Goal: Download file/media

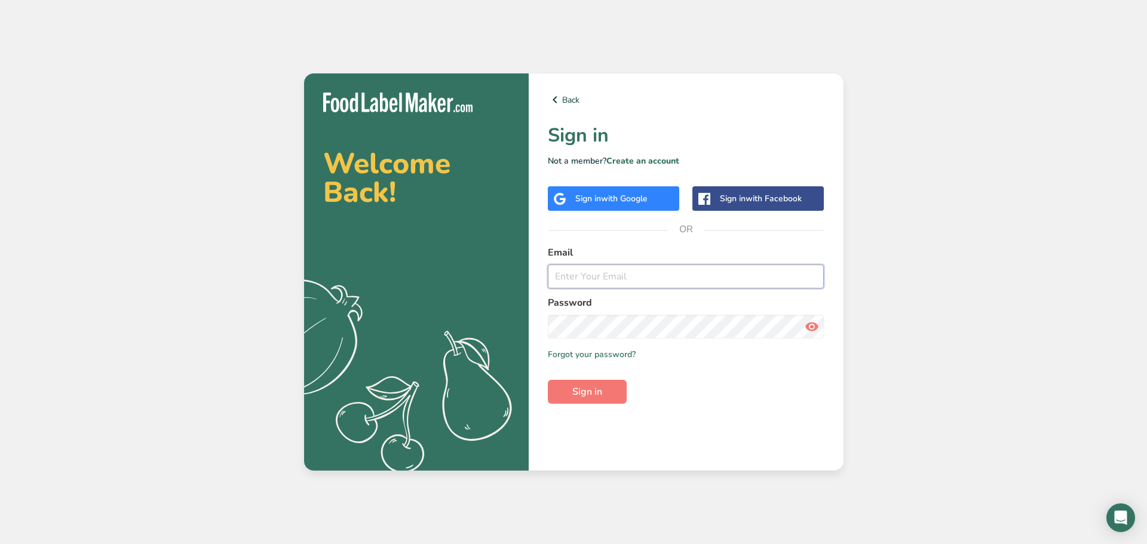
click at [602, 271] on input "email" at bounding box center [686, 277] width 277 height 24
type input "y"
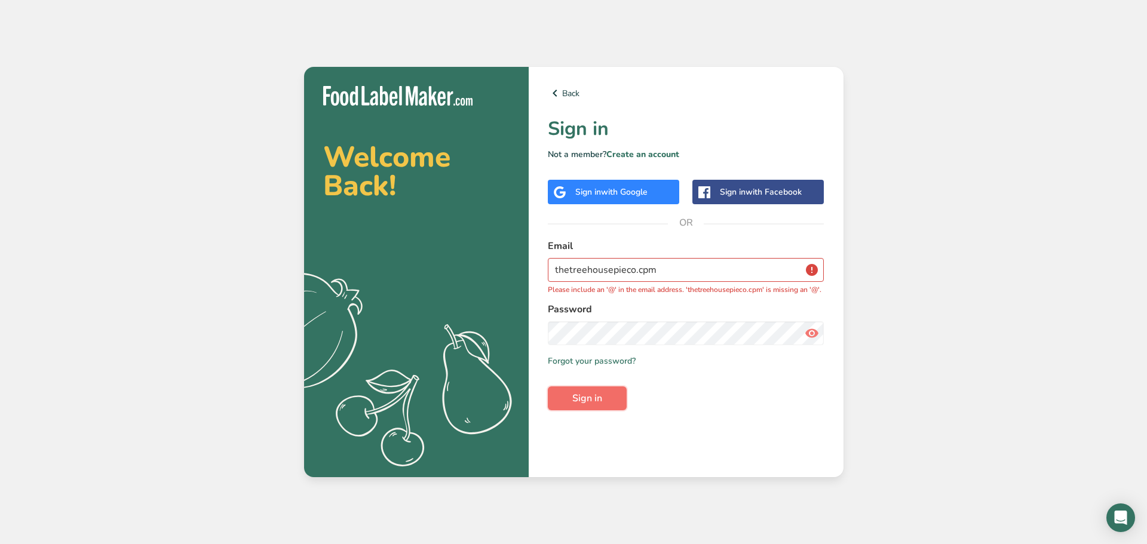
click at [604, 399] on button "Sign in" at bounding box center [587, 399] width 79 height 24
click at [641, 264] on input "thetreehousepieco.cpm" at bounding box center [686, 270] width 277 height 24
click at [647, 265] on input "thetreehousepieco.cpm" at bounding box center [686, 270] width 277 height 24
click at [574, 406] on span "Sign in" at bounding box center [587, 398] width 30 height 14
click at [635, 267] on input "thetreehousepieco.com" at bounding box center [686, 270] width 277 height 24
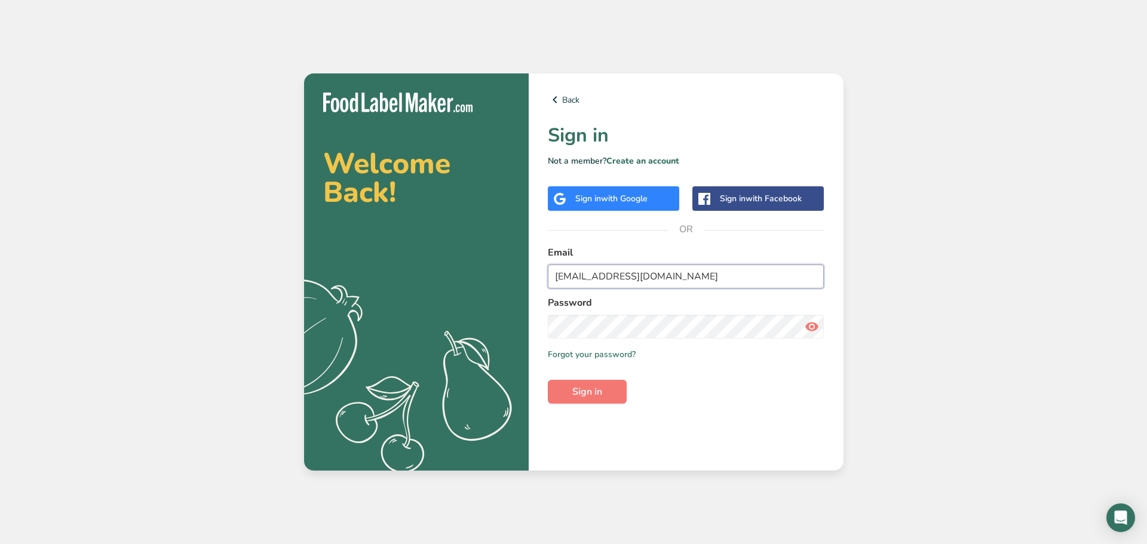
type input "thetreehousepieco@gmail.com"
click at [812, 329] on icon at bounding box center [812, 327] width 14 height 22
click at [548, 380] on button "Sign in" at bounding box center [587, 392] width 79 height 24
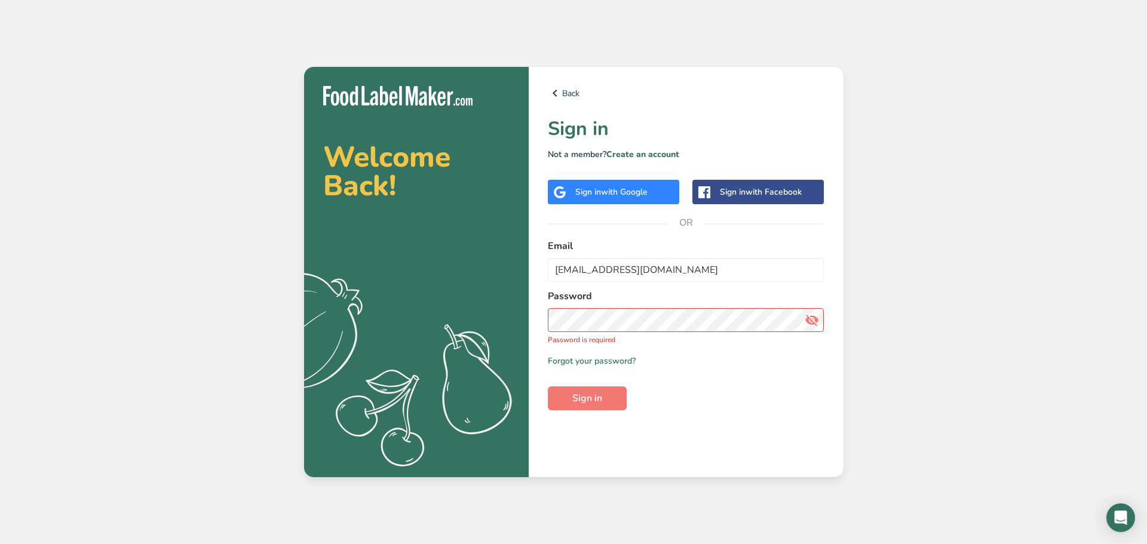
click at [582, 197] on div "Sign in with Google" at bounding box center [611, 192] width 72 height 13
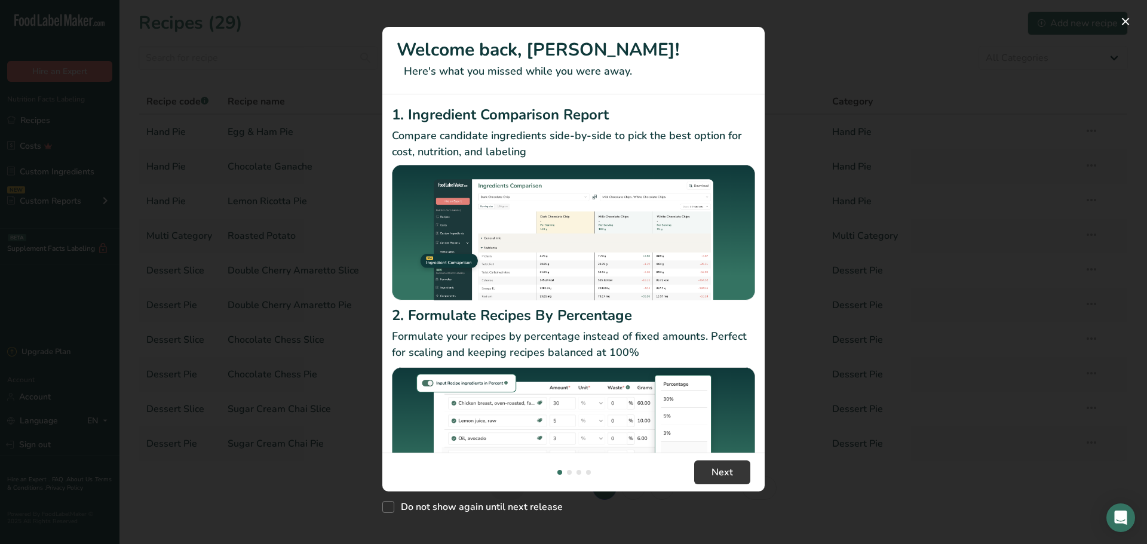
click at [837, 342] on div "New Features" at bounding box center [573, 272] width 1147 height 544
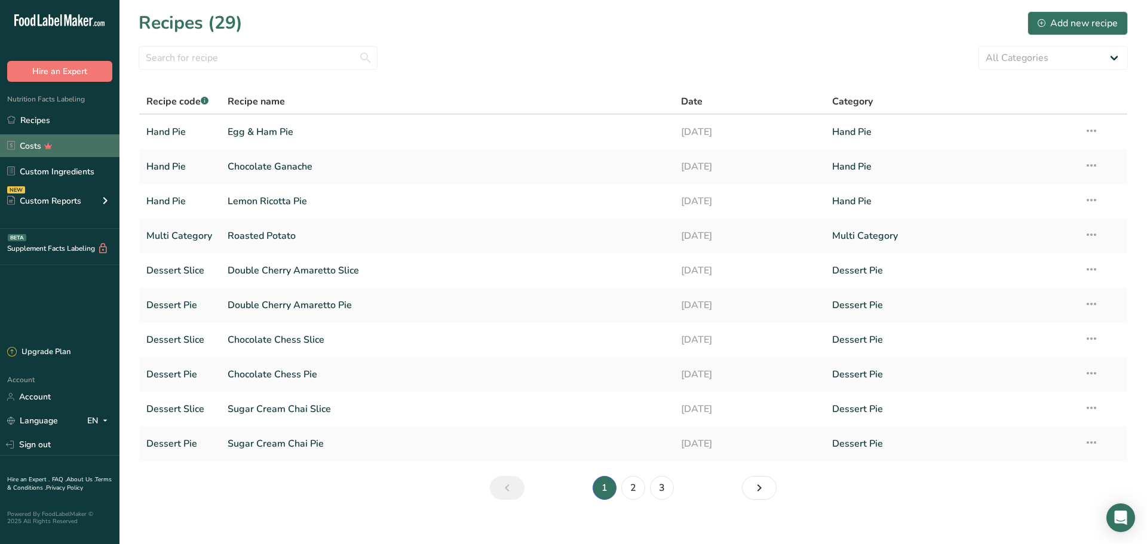
click at [61, 148] on link "Costs" at bounding box center [60, 145] width 120 height 23
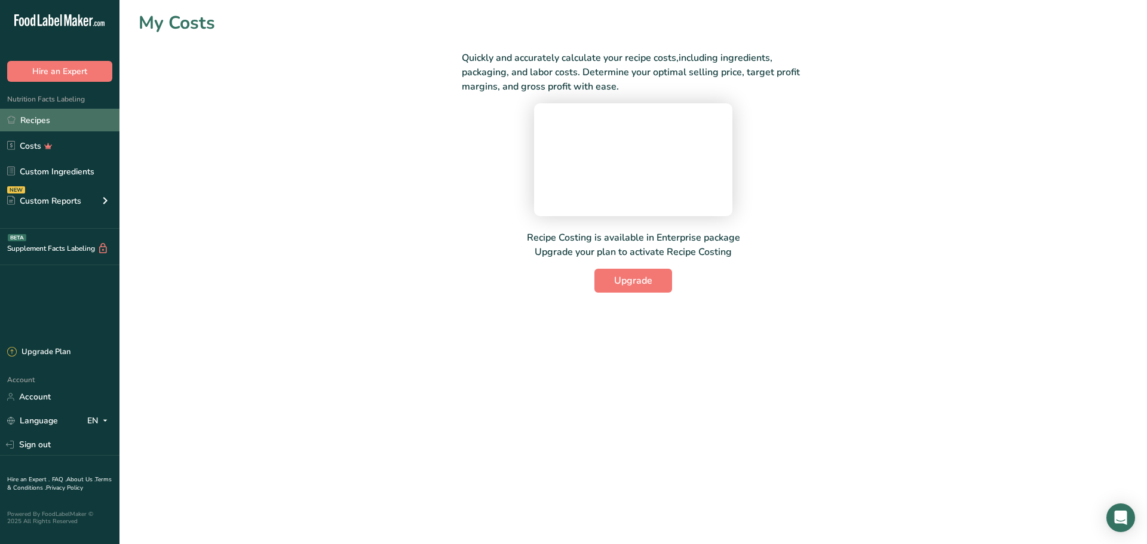
click at [57, 124] on link "Recipes" at bounding box center [60, 120] width 120 height 23
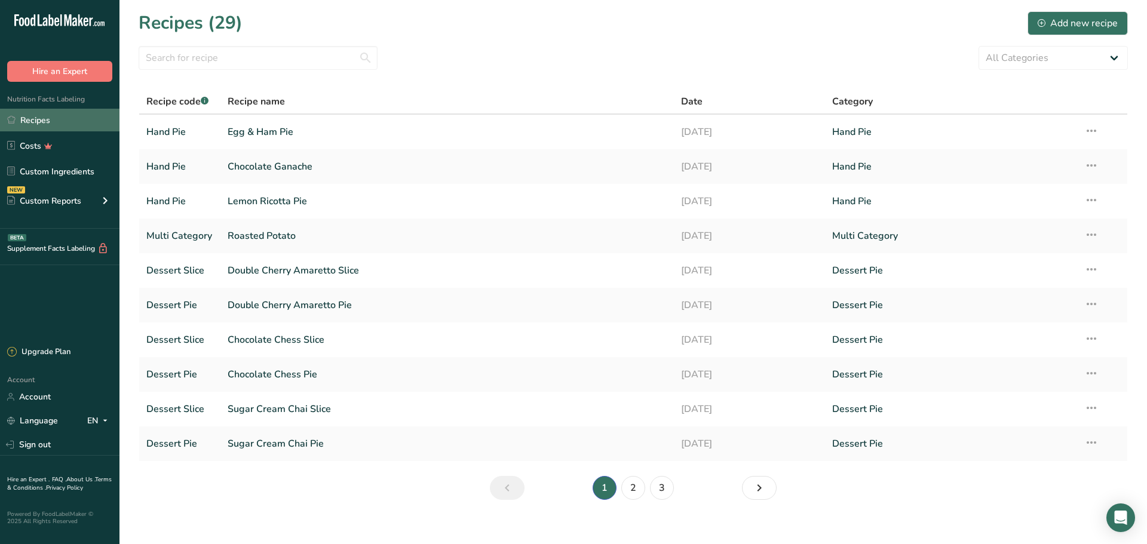
click at [50, 122] on link "Recipes" at bounding box center [60, 120] width 120 height 23
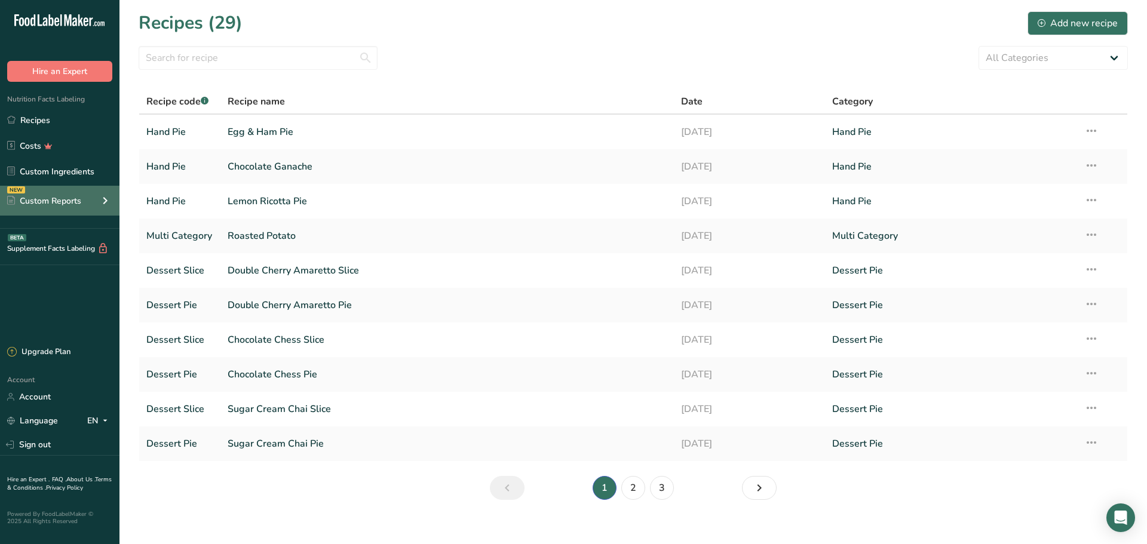
click at [60, 201] on div "Custom Reports" at bounding box center [44, 201] width 74 height 13
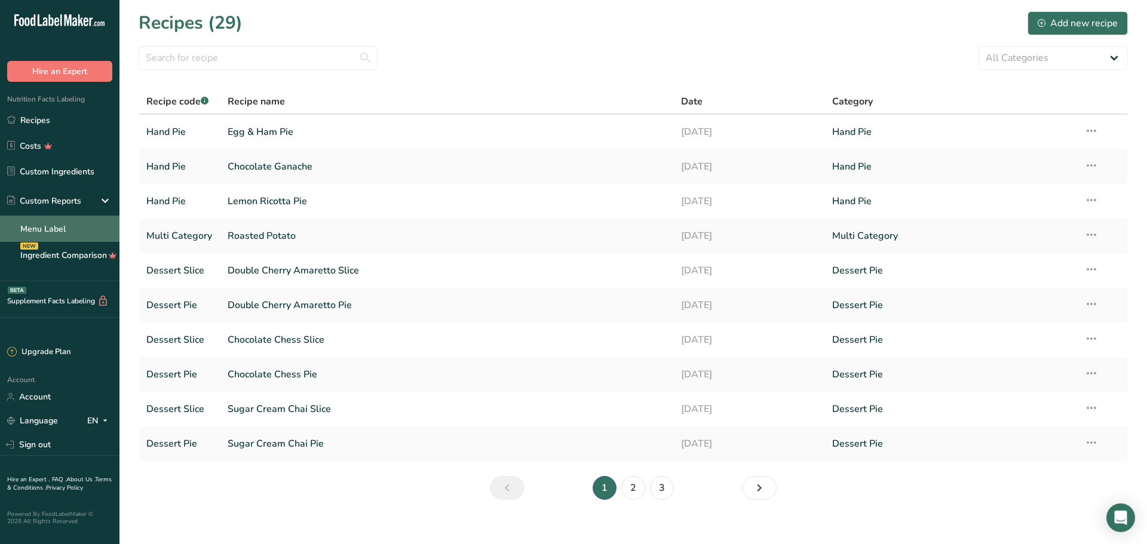
click at [67, 238] on link "Menu Label" at bounding box center [60, 229] width 120 height 26
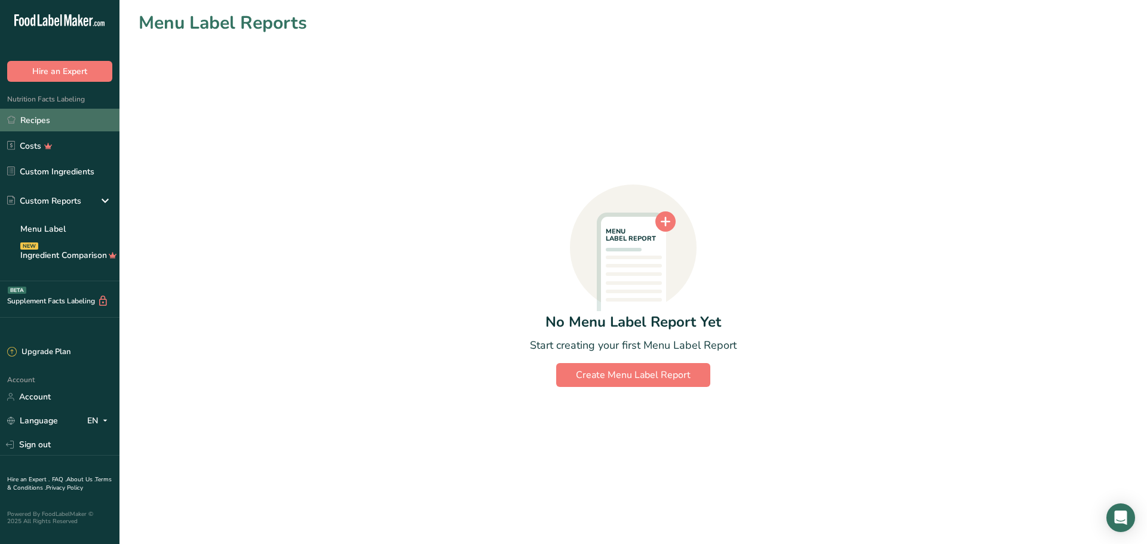
click at [45, 123] on link "Recipes" at bounding box center [60, 120] width 120 height 23
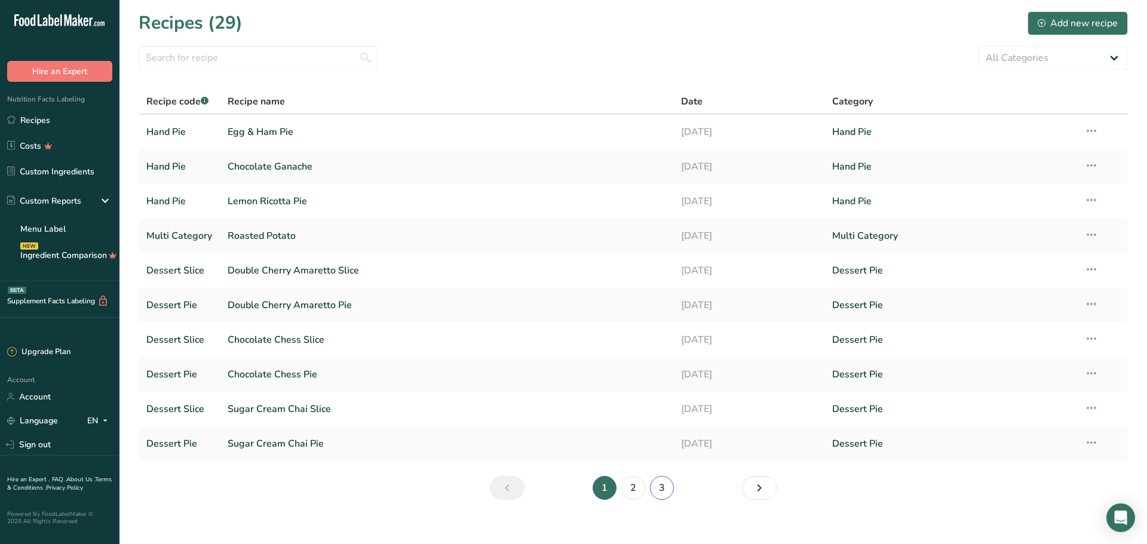
click at [663, 488] on link "3" at bounding box center [662, 488] width 24 height 24
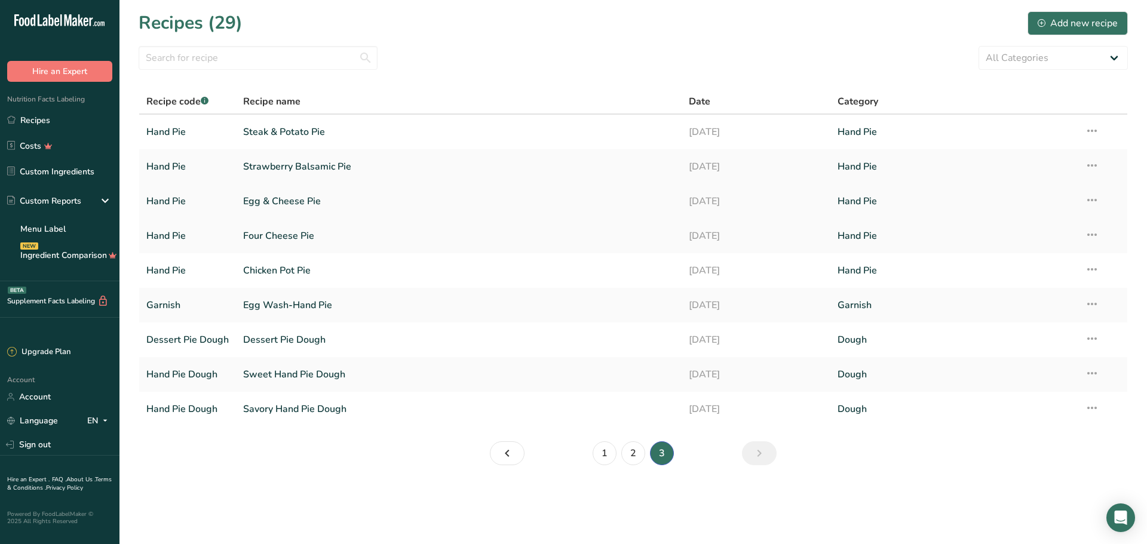
click at [307, 197] on link "Egg & Cheese Pie" at bounding box center [458, 201] width 431 height 25
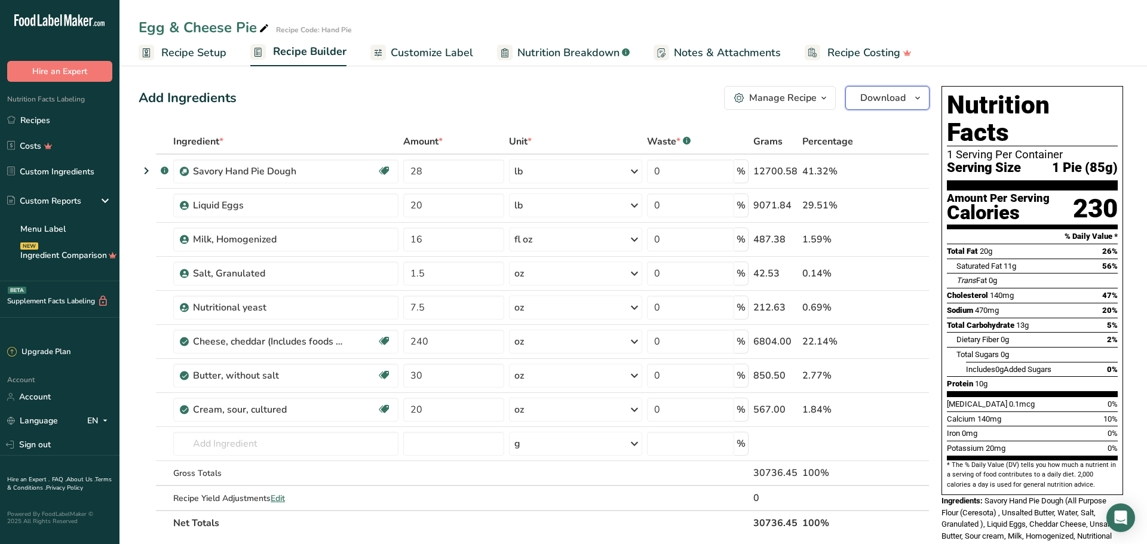
click at [872, 100] on span "Download" at bounding box center [882, 98] width 45 height 14
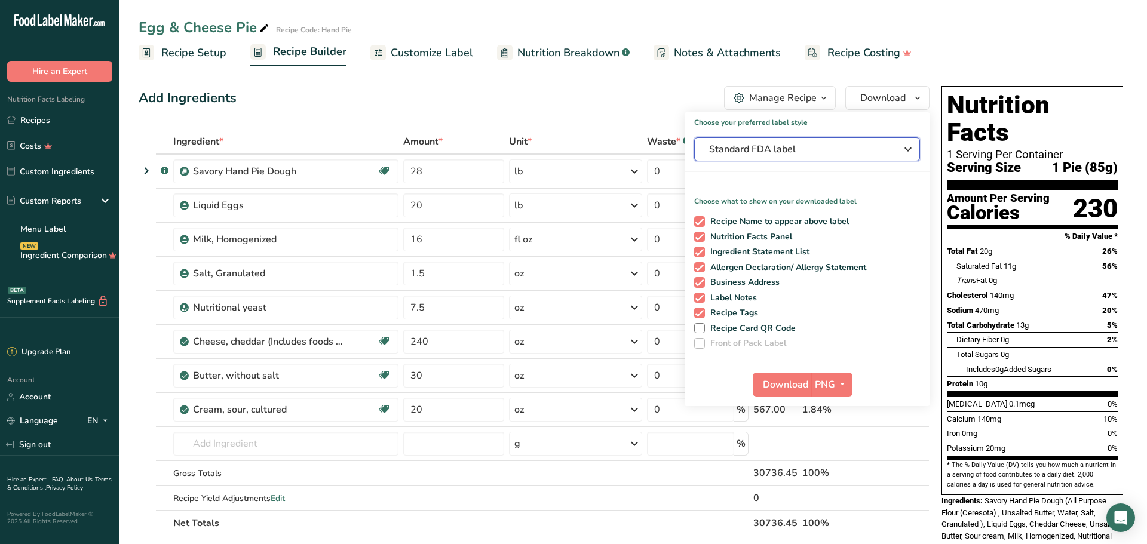
click at [908, 149] on icon "button" at bounding box center [908, 150] width 14 height 22
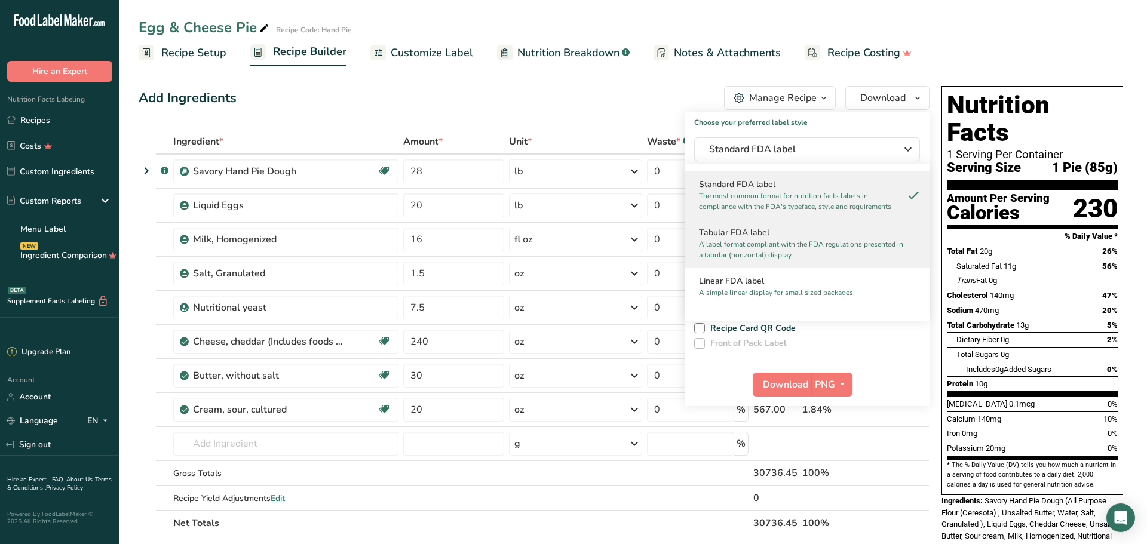
click at [908, 257] on div "Tabular FDA label A label format compliant with the FDA regulations presented i…" at bounding box center [807, 243] width 245 height 48
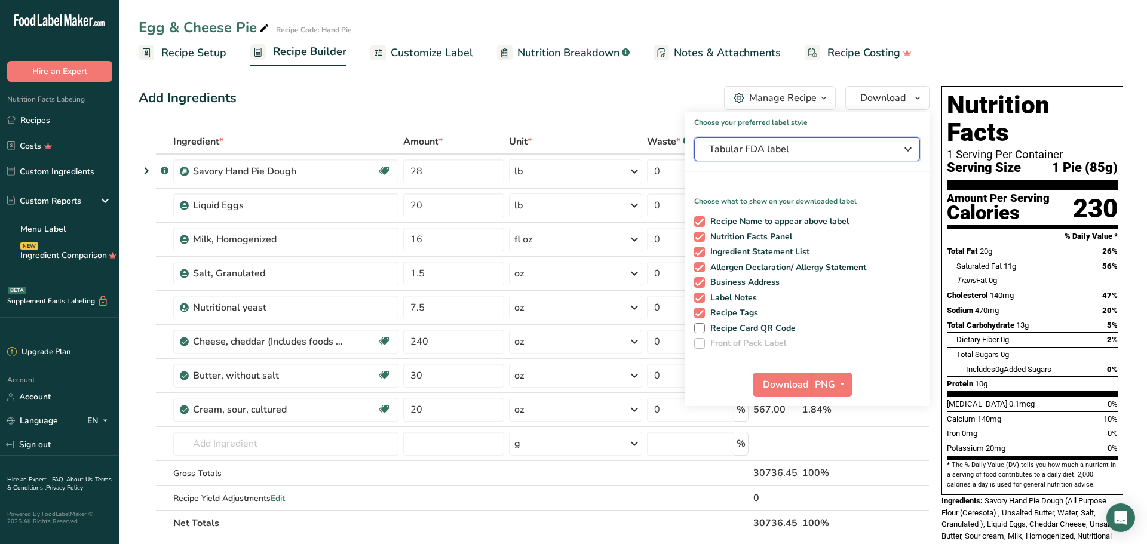
click at [895, 151] on div "Tabular FDA label" at bounding box center [807, 149] width 196 height 14
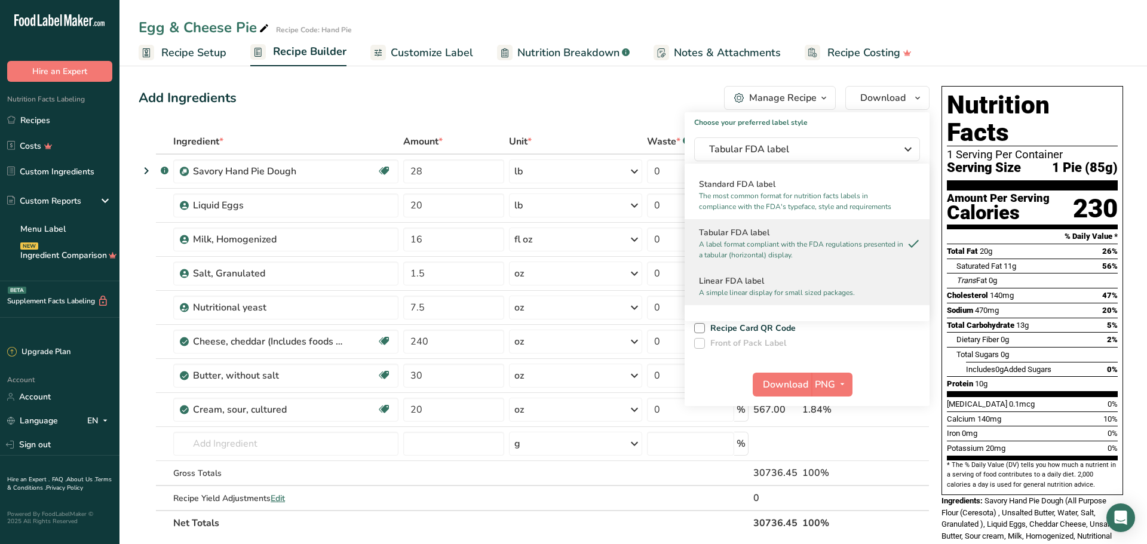
click at [882, 294] on p "A simple linear display for small sized packages." at bounding box center [802, 292] width 206 height 11
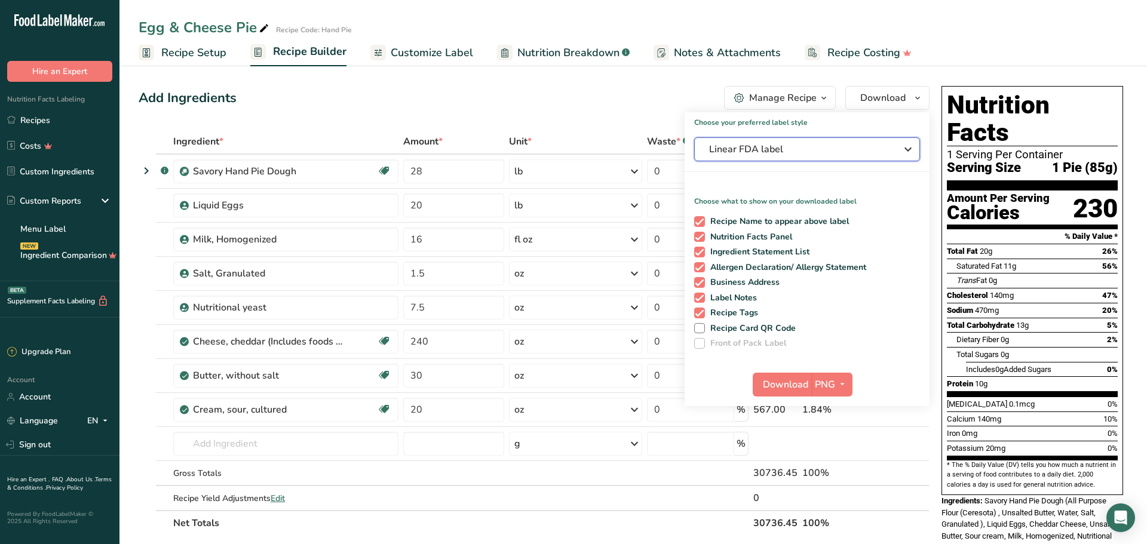
click at [901, 151] on icon "button" at bounding box center [908, 150] width 14 height 22
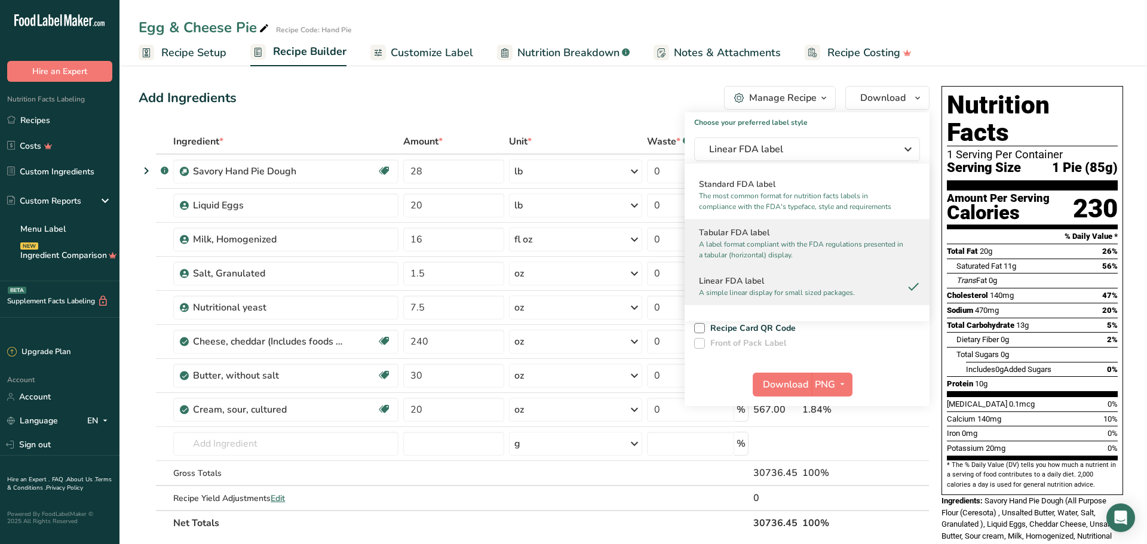
click at [863, 249] on p "A label format compliant with the FDA regulations presented in a tabular (horiz…" at bounding box center [802, 250] width 206 height 22
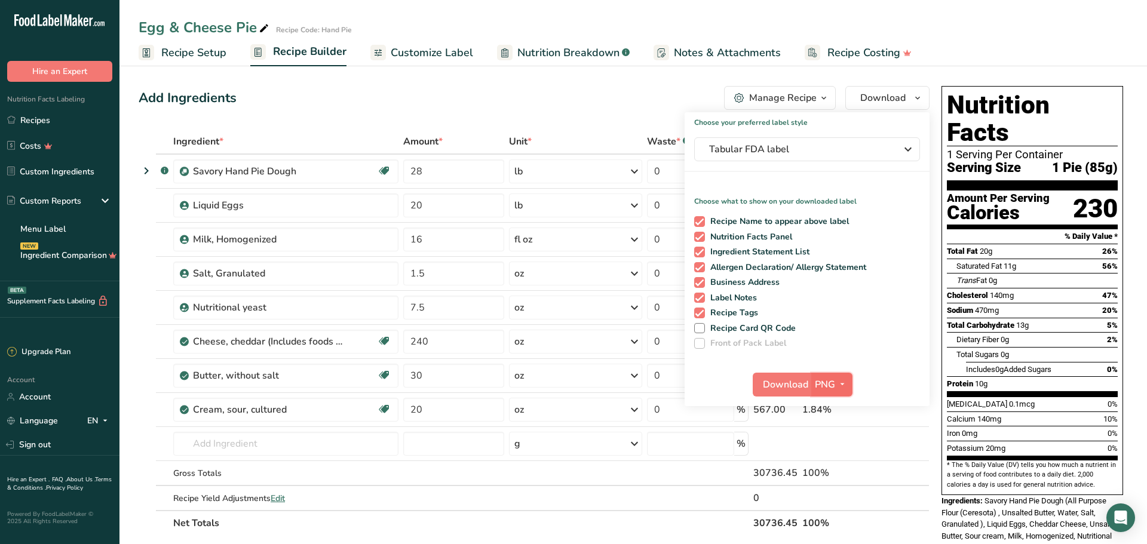
click at [841, 387] on icon "button" at bounding box center [843, 384] width 10 height 15
click at [831, 468] on link "PDF" at bounding box center [833, 468] width 38 height 20
click at [844, 390] on icon "button" at bounding box center [842, 384] width 10 height 15
click at [838, 417] on link "PNG" at bounding box center [832, 409] width 38 height 20
click at [799, 384] on span "Download" at bounding box center [785, 385] width 45 height 14
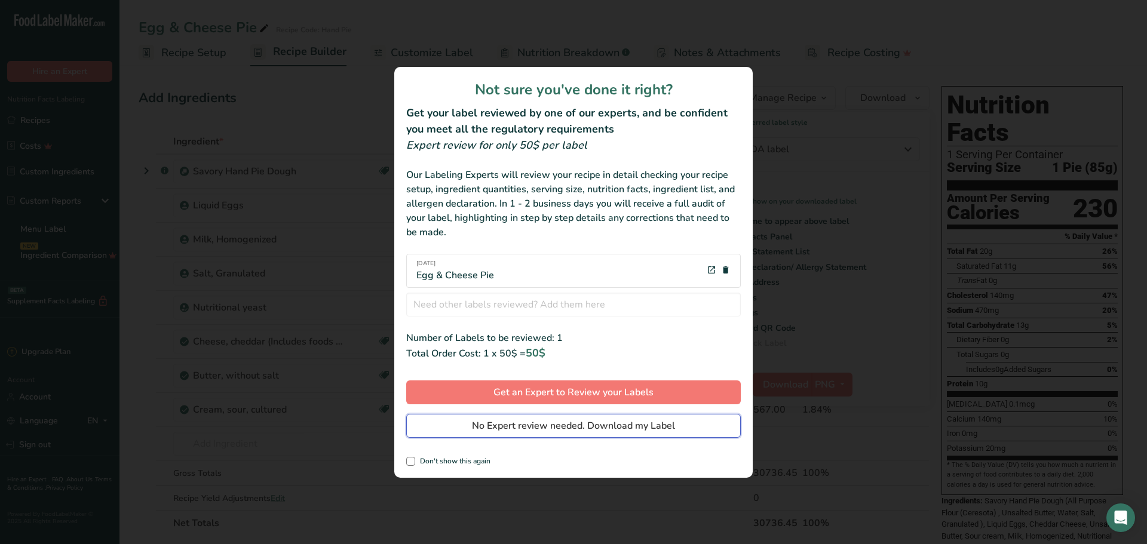
click at [573, 428] on span "No Expert review needed. Download my Label" at bounding box center [573, 426] width 203 height 14
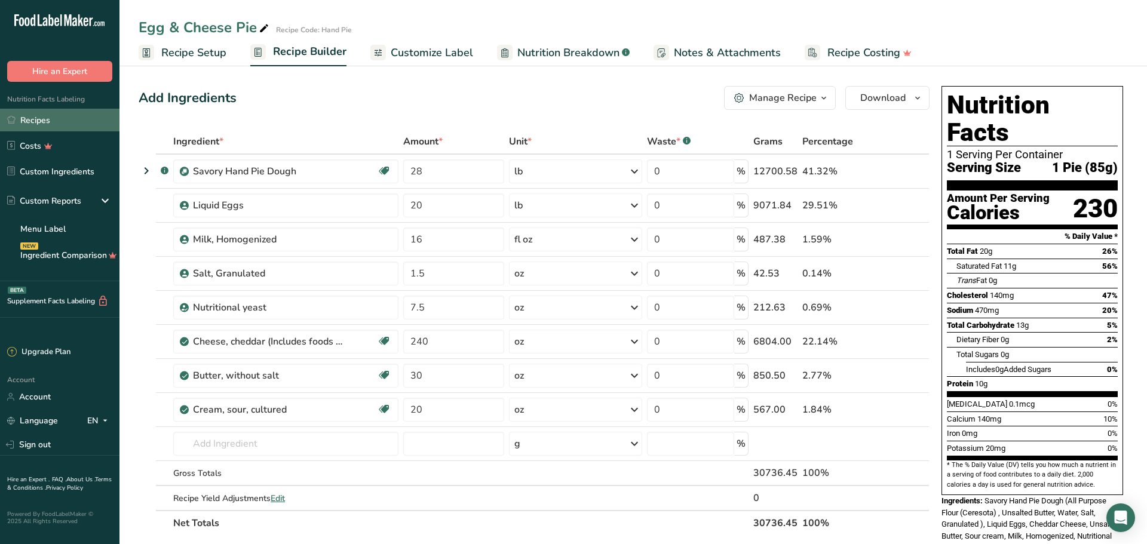
click at [64, 117] on link "Recipes" at bounding box center [60, 120] width 120 height 23
